Goal: Information Seeking & Learning: Learn about a topic

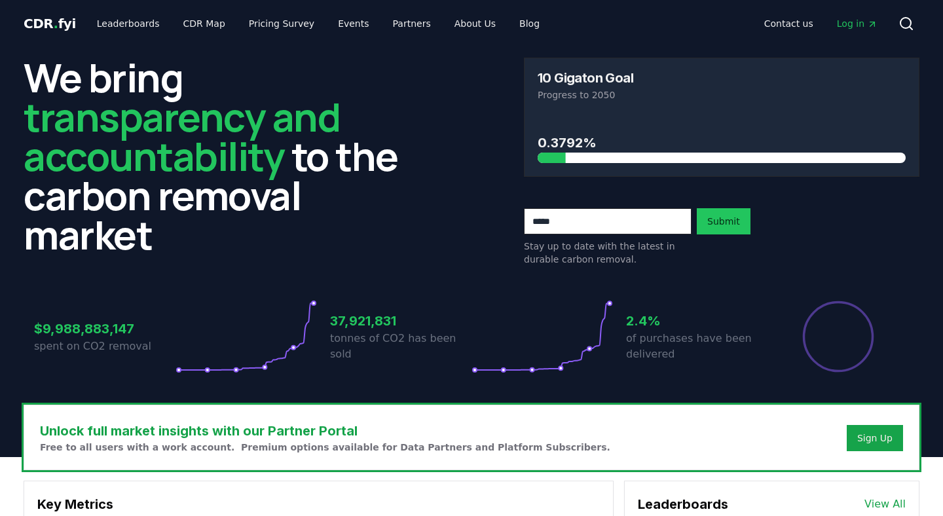
scroll to position [1185, 0]
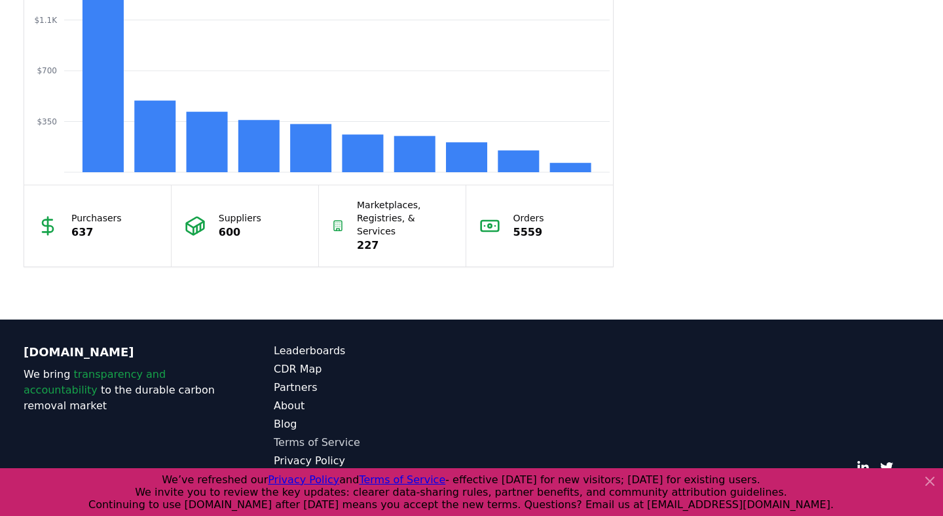
click at [298, 435] on link "Terms of Service" at bounding box center [373, 443] width 198 height 16
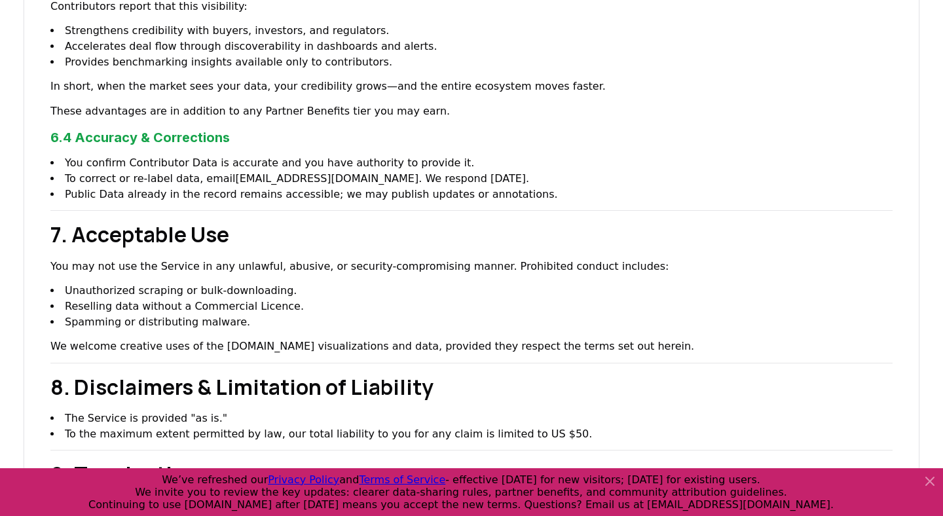
scroll to position [1983, 0]
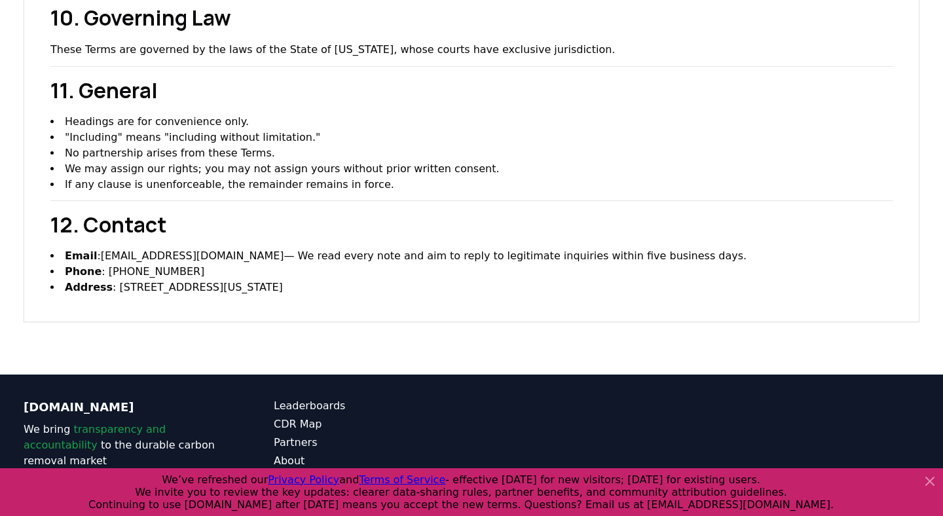
click at [296, 508] on link "Privacy Policy" at bounding box center [373, 516] width 198 height 16
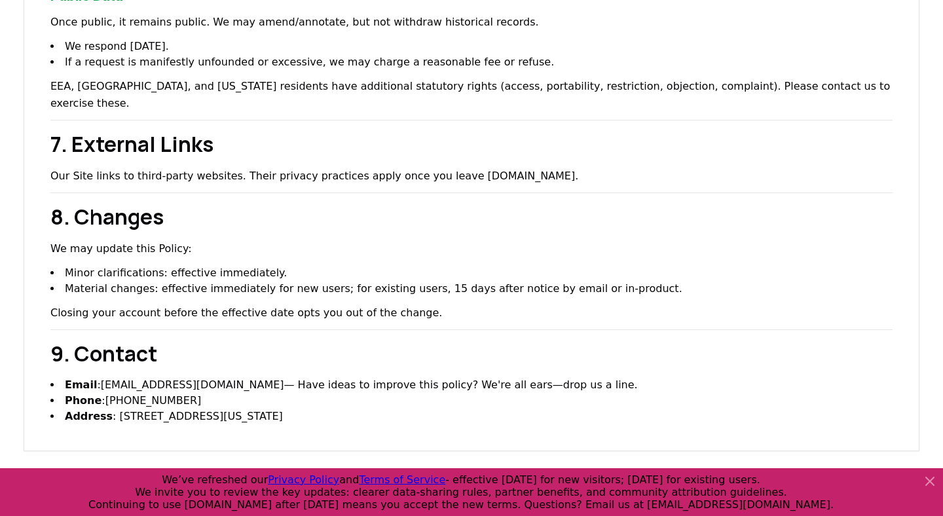
scroll to position [1953, 0]
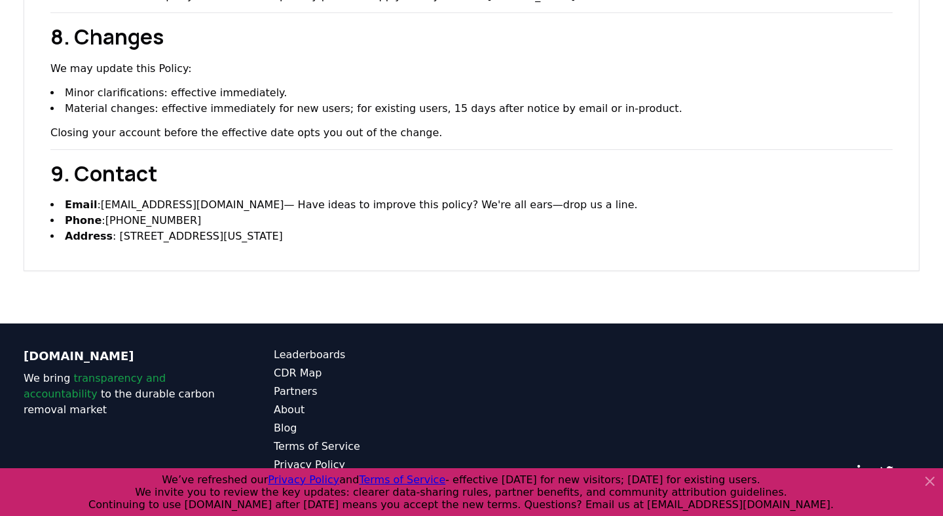
click at [307, 475] on link "Data Management Policy" at bounding box center [373, 483] width 198 height 16
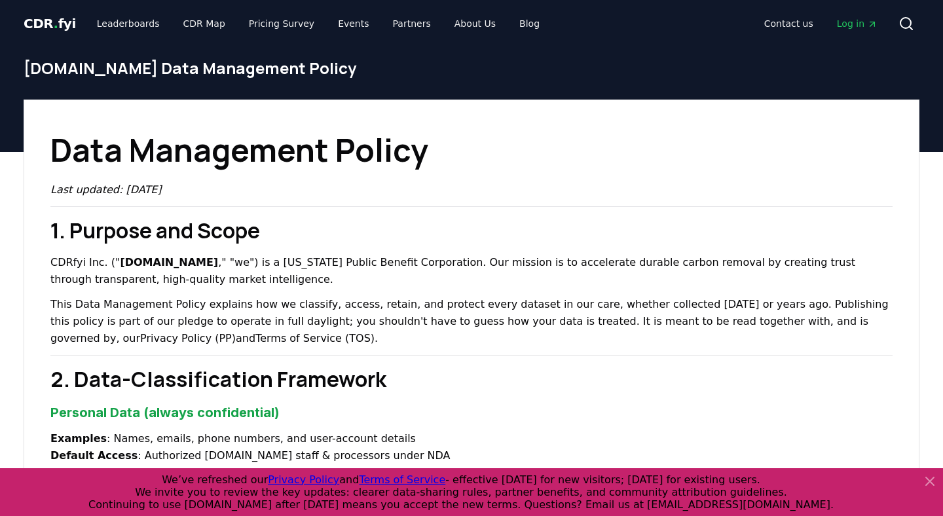
click at [588, 156] on h1 "Data Management Policy" at bounding box center [471, 149] width 842 height 47
